Goal: Transaction & Acquisition: Purchase product/service

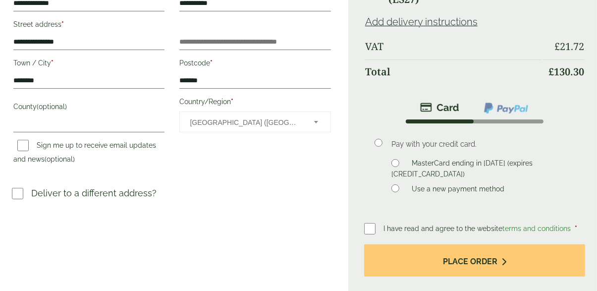
scroll to position [251, 0]
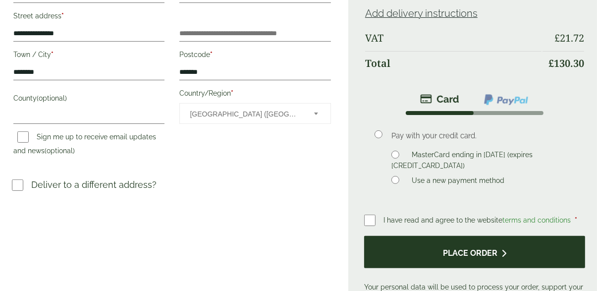
click at [494, 254] on button "Place order" at bounding box center [474, 252] width 221 height 32
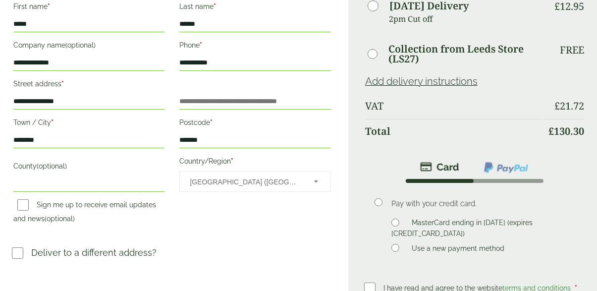
scroll to position [230, 0]
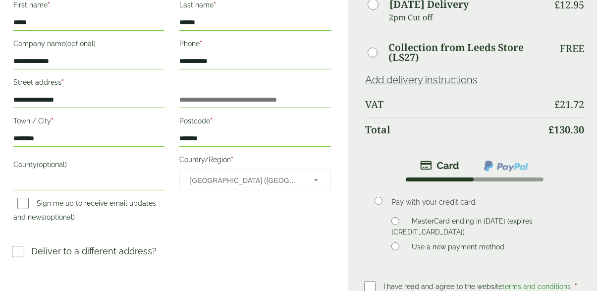
click at [465, 288] on span "I have read and agree to the website terms and conditions" at bounding box center [478, 287] width 189 height 8
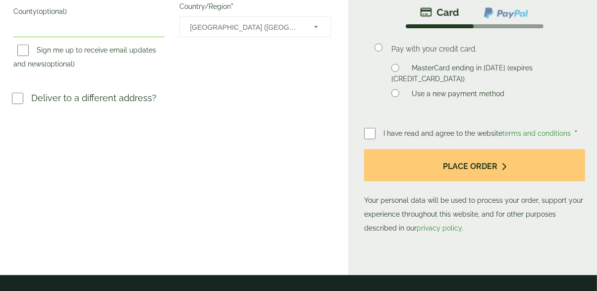
scroll to position [391, 0]
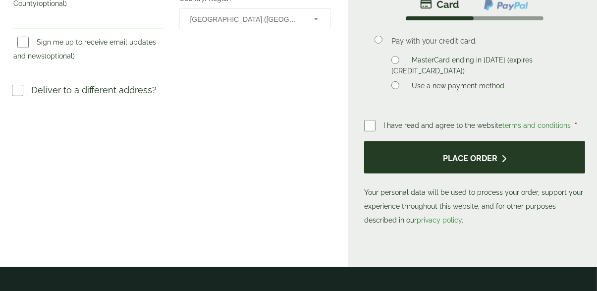
click at [530, 164] on button "Place order" at bounding box center [474, 157] width 221 height 32
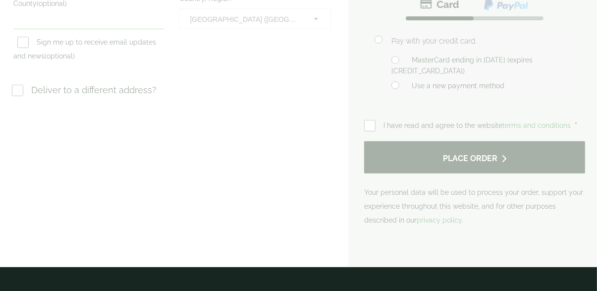
scroll to position [437, 0]
